Goal: Task Accomplishment & Management: Use online tool/utility

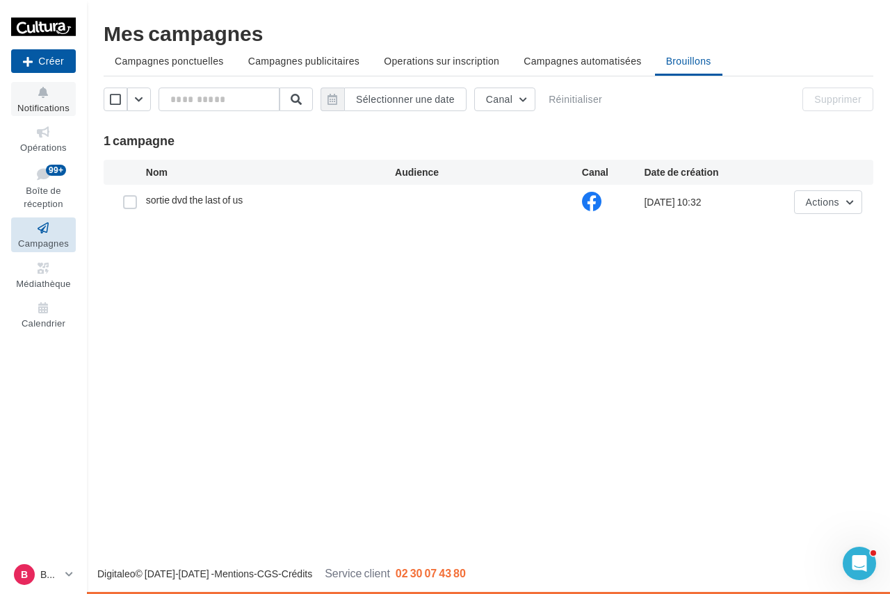
click at [51, 106] on span "Notifications" at bounding box center [43, 107] width 52 height 11
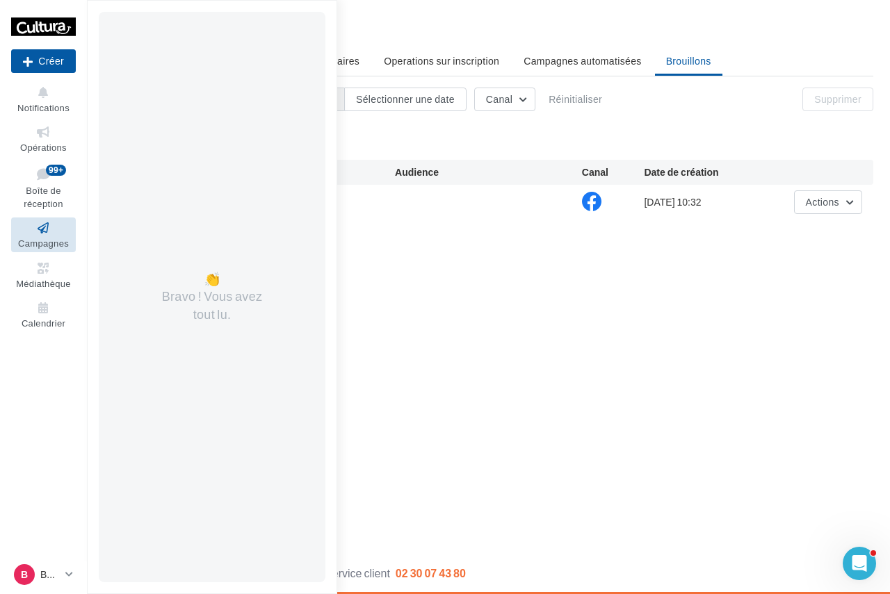
click at [517, 284] on div "Nouvelle campagne Créer Notifications 👏 Bravo ! Vous avez tout lu. Opérations B…" at bounding box center [445, 297] width 890 height 594
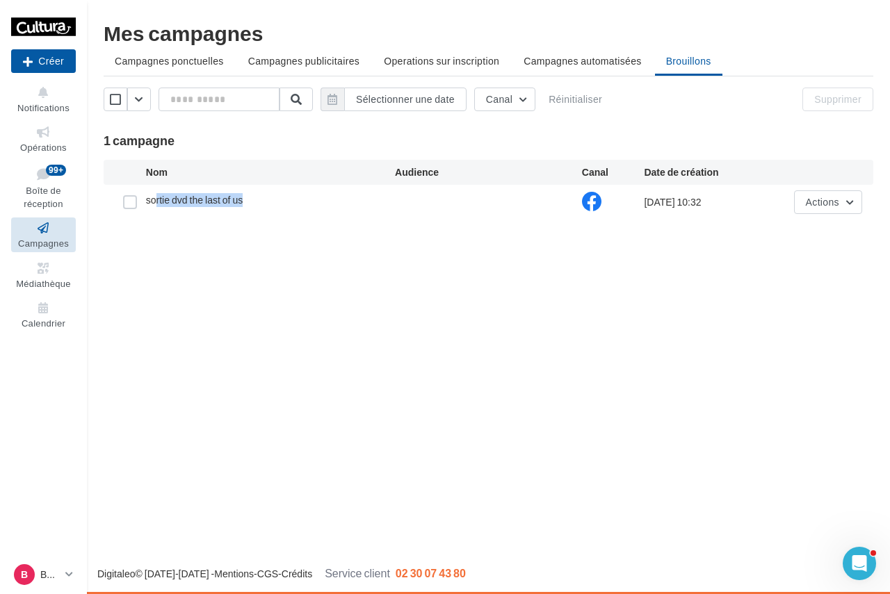
drag, startPoint x: 157, startPoint y: 197, endPoint x: 192, endPoint y: 208, distance: 36.3
click at [192, 208] on div "sortie dvd the last of us" at bounding box center [270, 201] width 249 height 17
click at [216, 204] on span "sortie dvd the last of us" at bounding box center [194, 200] width 97 height 12
click at [24, 135] on icon at bounding box center [43, 132] width 56 height 16
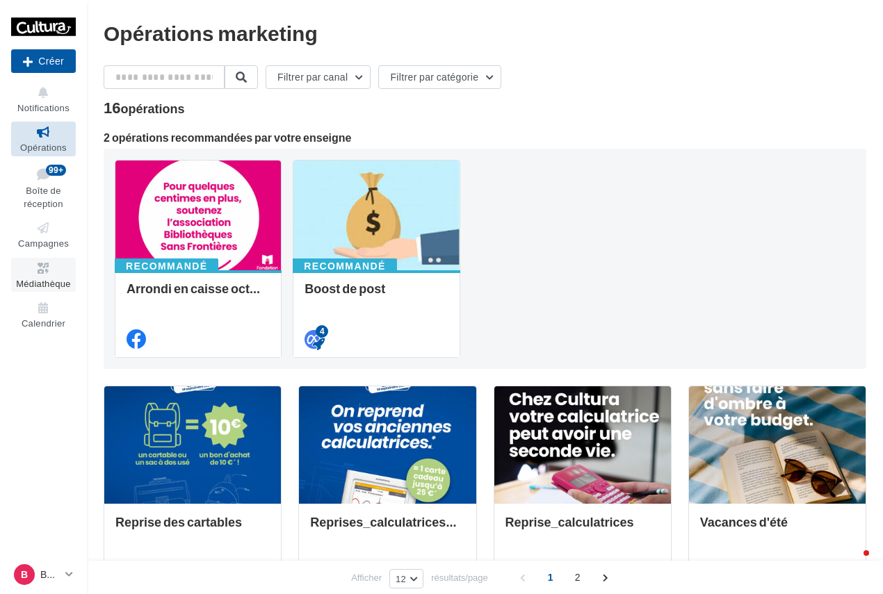
click at [49, 270] on icon at bounding box center [43, 269] width 56 height 16
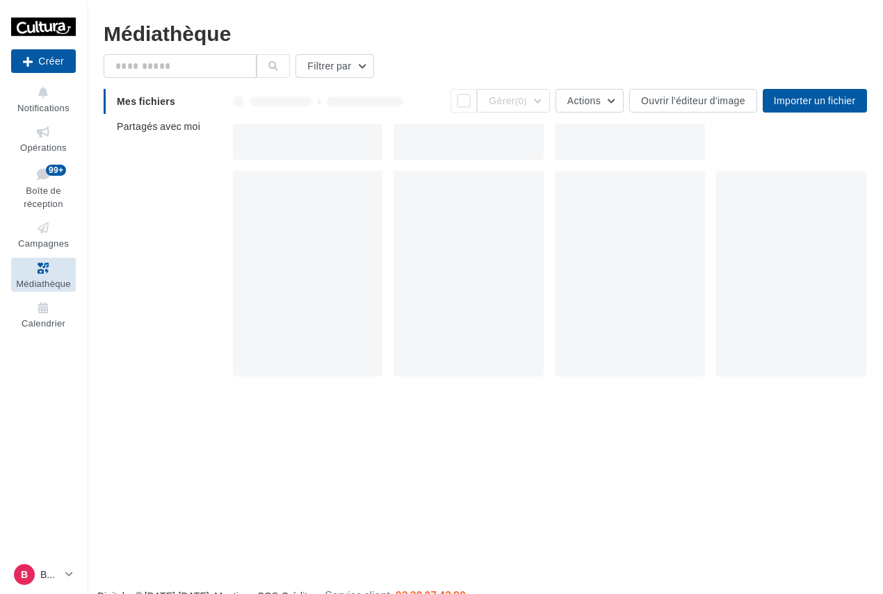
click at [56, 233] on icon at bounding box center [43, 228] width 56 height 16
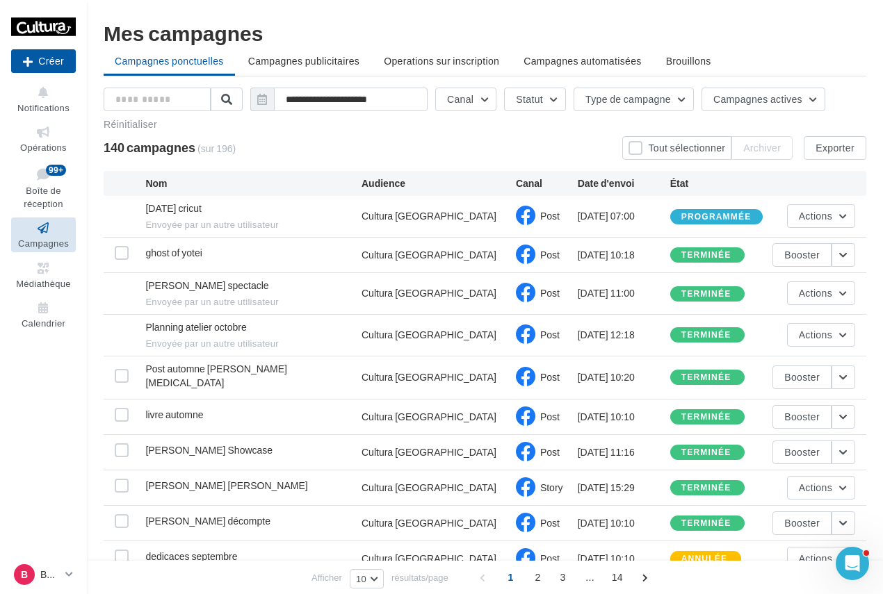
click at [461, 13] on div "**********" at bounding box center [485, 318] width 796 height 637
